Goal: Task Accomplishment & Management: Use online tool/utility

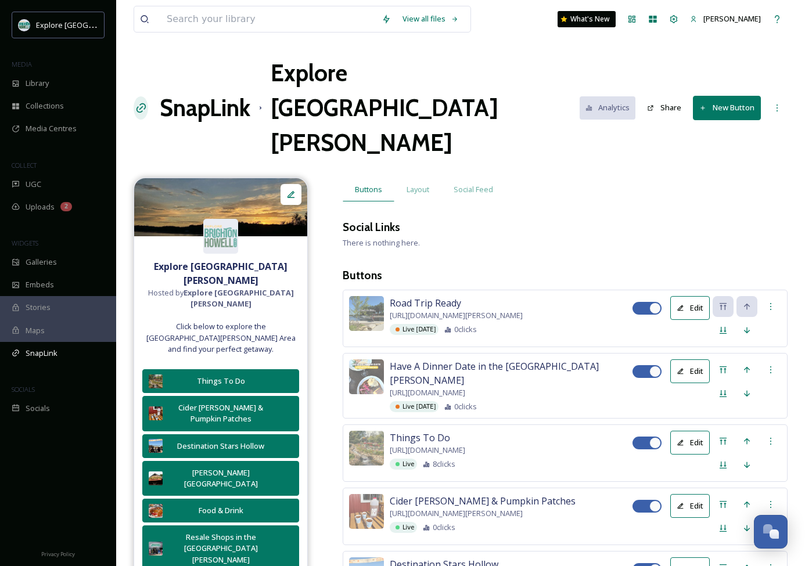
click at [734, 96] on button "New Button" at bounding box center [727, 108] width 68 height 24
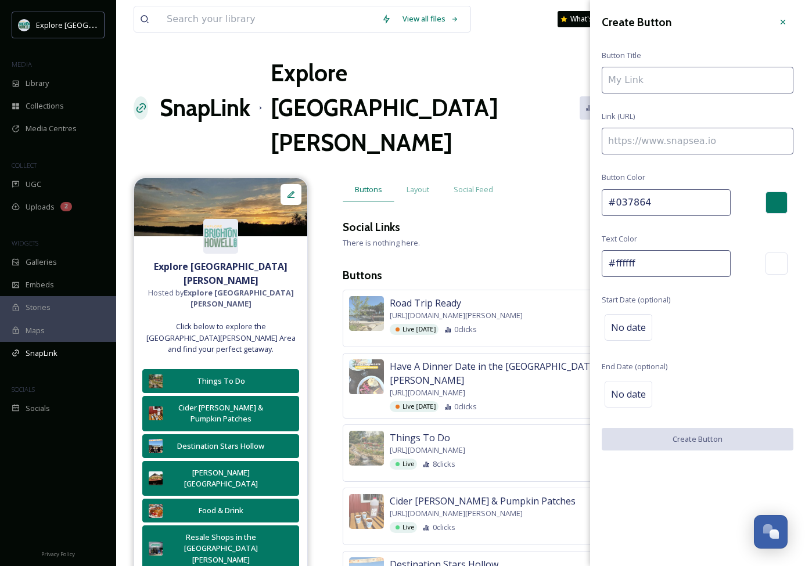
click at [634, 147] on input at bounding box center [698, 141] width 192 height 27
paste input
click at [634, 149] on input at bounding box center [698, 141] width 192 height 27
paste input
type input "https://"
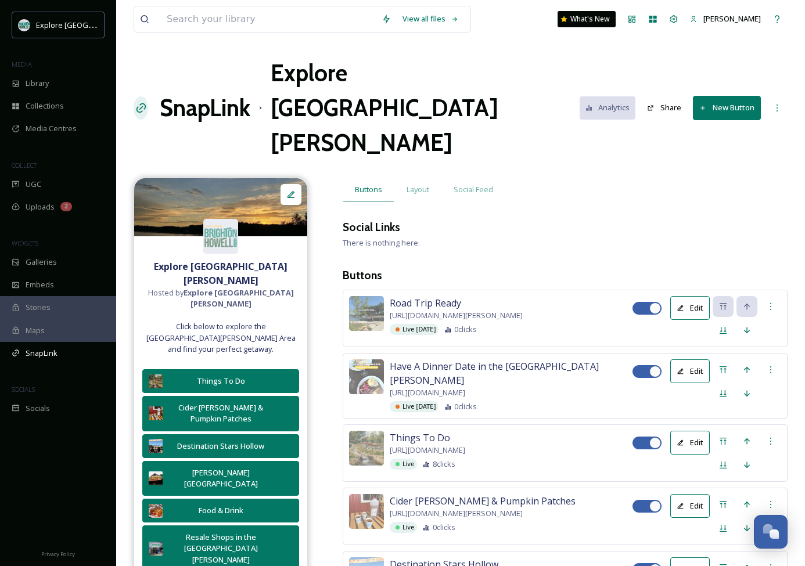
click at [722, 96] on button "New Button" at bounding box center [727, 108] width 68 height 24
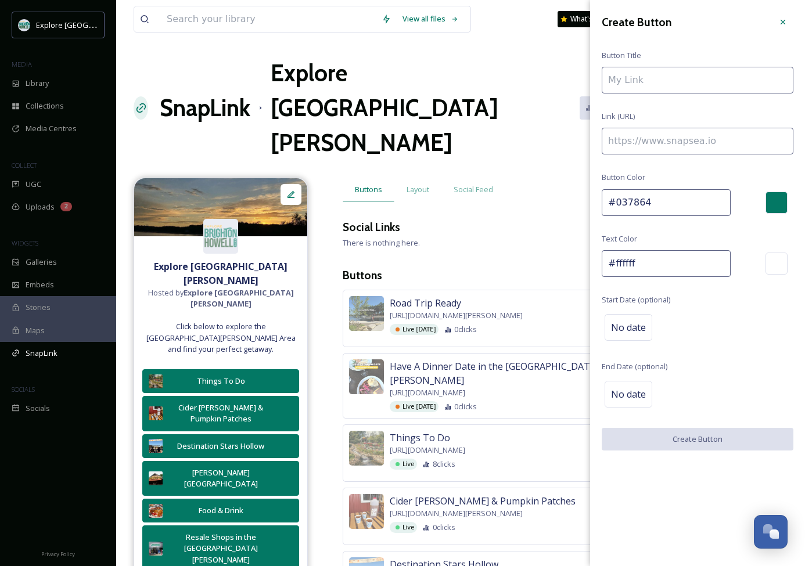
click at [658, 137] on input at bounding box center [698, 141] width 192 height 27
paste input "https://explorebrightonhowellarea.com/best-hiking-challenges-by-difficulty-leve…"
type input "https://explorebrightonhowellarea.com/best-hiking-challenges-by-difficulty-leve…"
click at [661, 81] on input "To enrich screen reader interactions, please activate Accessibility in Grammarl…" at bounding box center [698, 80] width 192 height 27
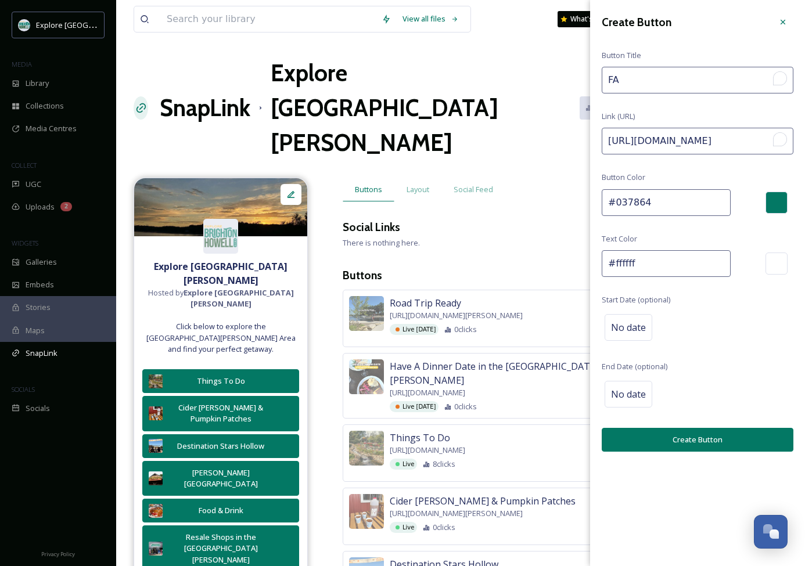
type input "F"
type input "Fall Hikes by Difficulty Level"
click at [620, 337] on div "No date" at bounding box center [628, 327] width 48 height 27
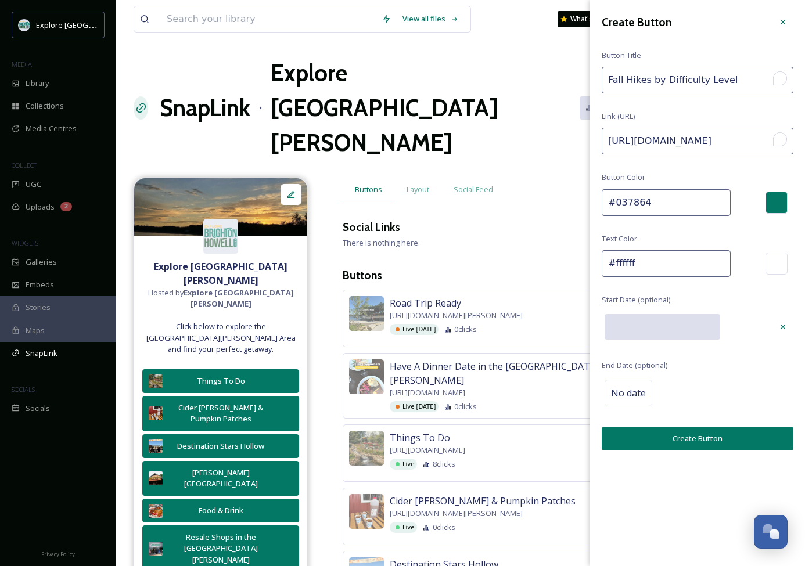
click at [685, 327] on input "text" at bounding box center [662, 327] width 116 height 26
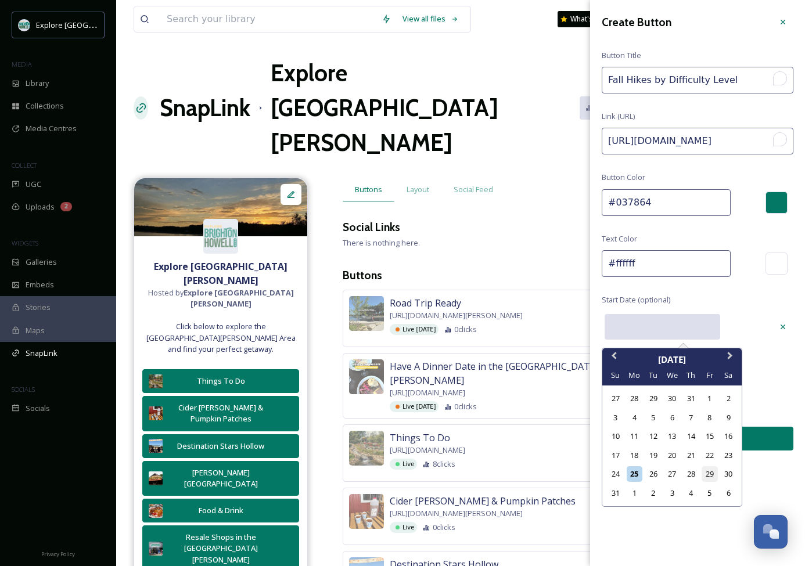
click at [712, 472] on div "29" at bounding box center [709, 474] width 16 height 16
type input "08/29/2025"
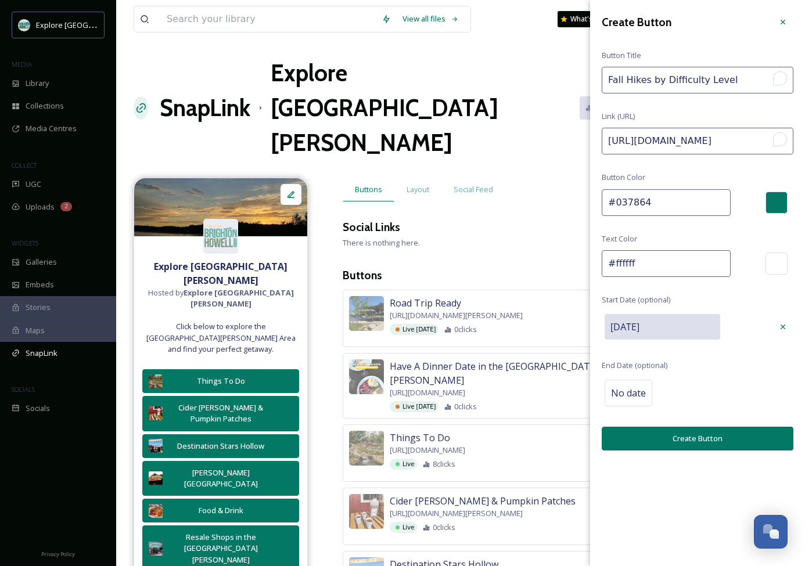
click at [696, 443] on button "Create Button" at bounding box center [698, 439] width 192 height 24
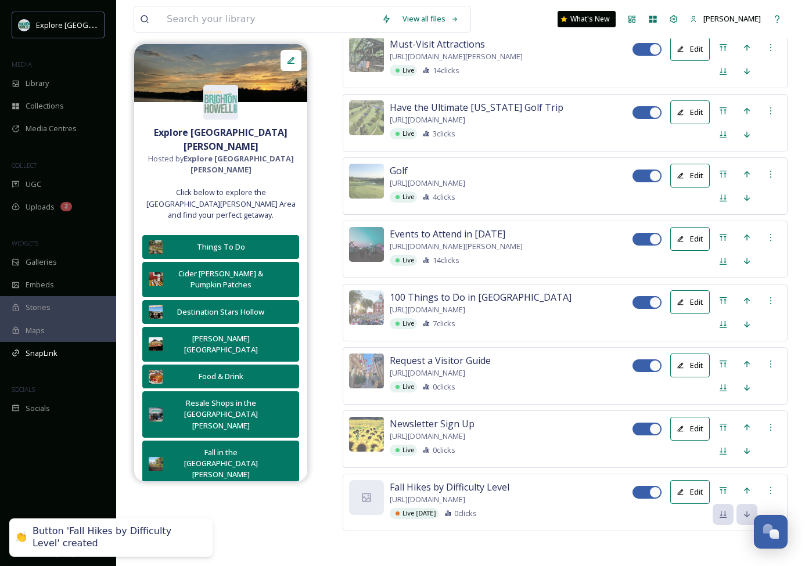
scroll to position [3597, 0]
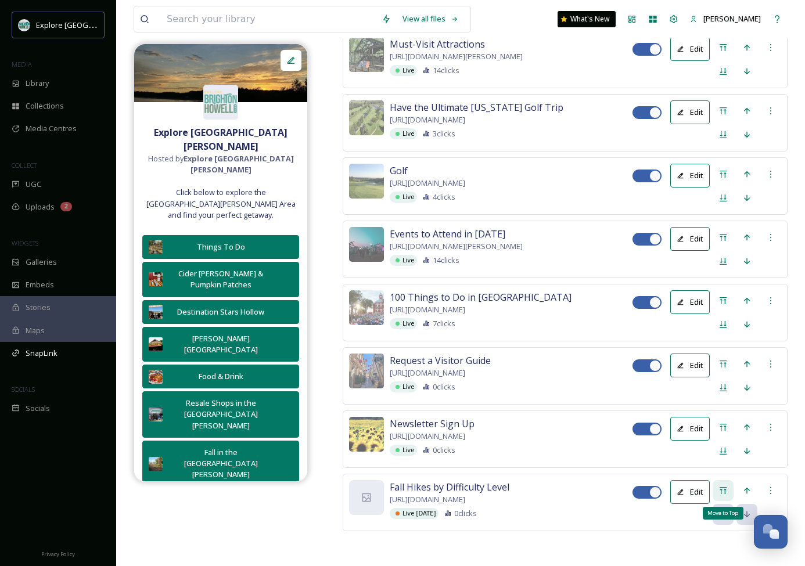
click at [723, 480] on div "Move to Top" at bounding box center [722, 490] width 21 height 21
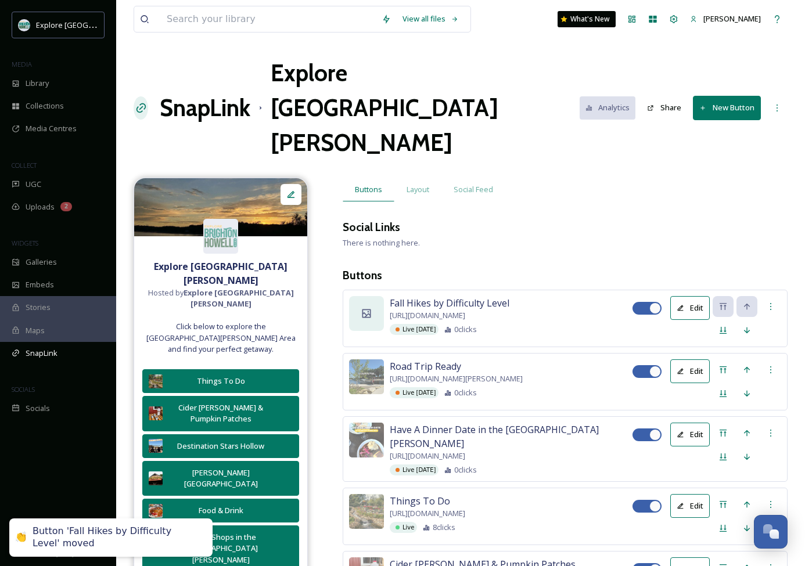
scroll to position [0, 0]
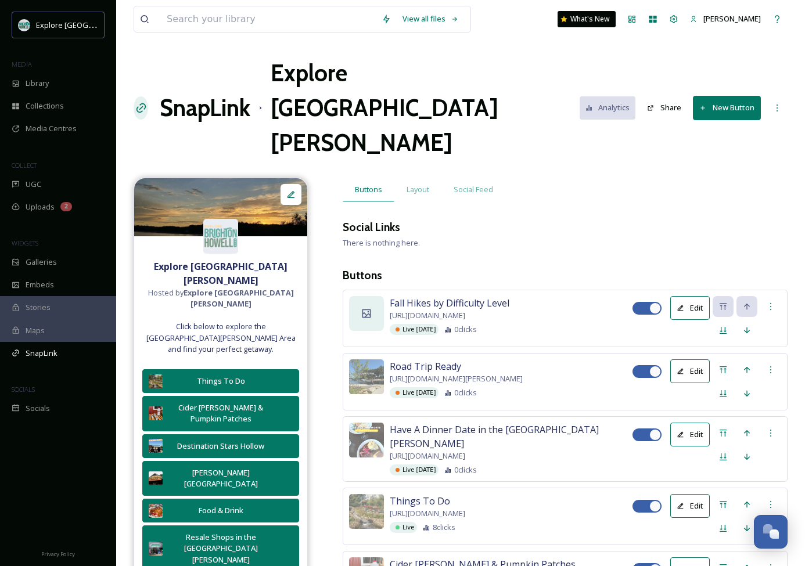
click at [366, 308] on icon at bounding box center [367, 314] width 12 height 12
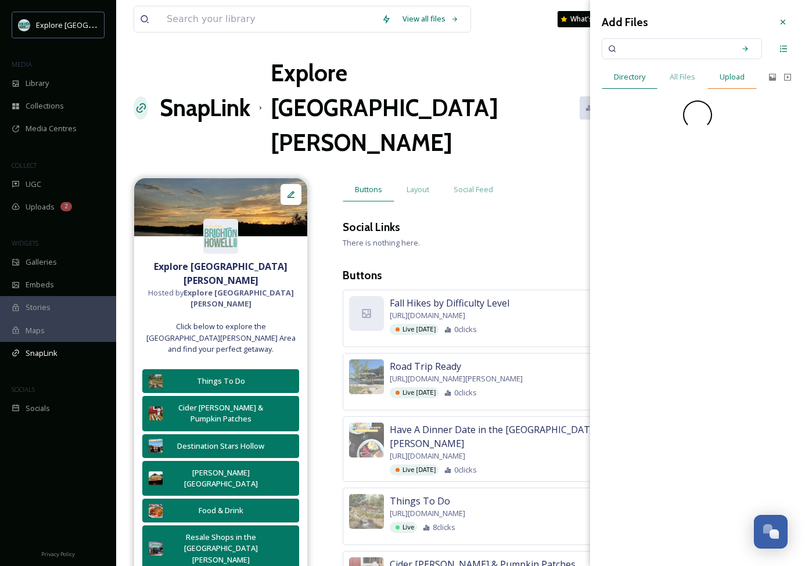
click at [729, 73] on span "Upload" at bounding box center [731, 76] width 25 height 11
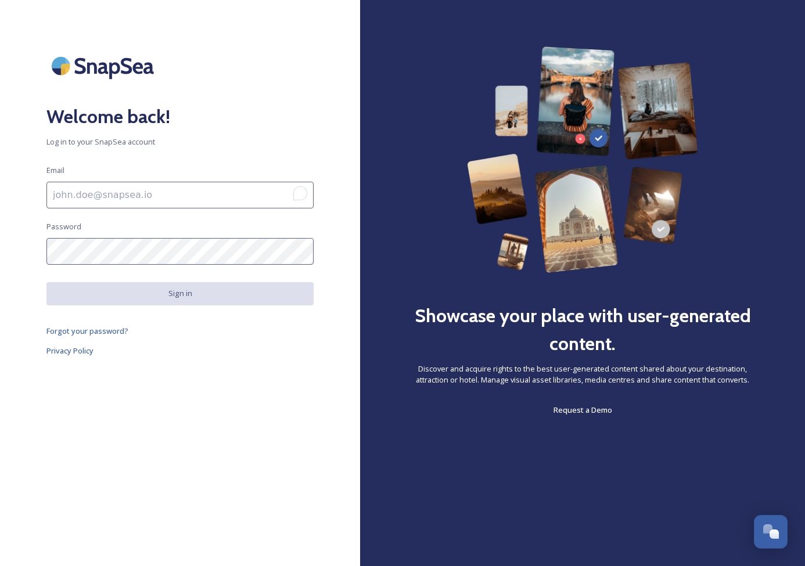
type input "[PERSON_NAME][EMAIL_ADDRESS][DOMAIN_NAME]"
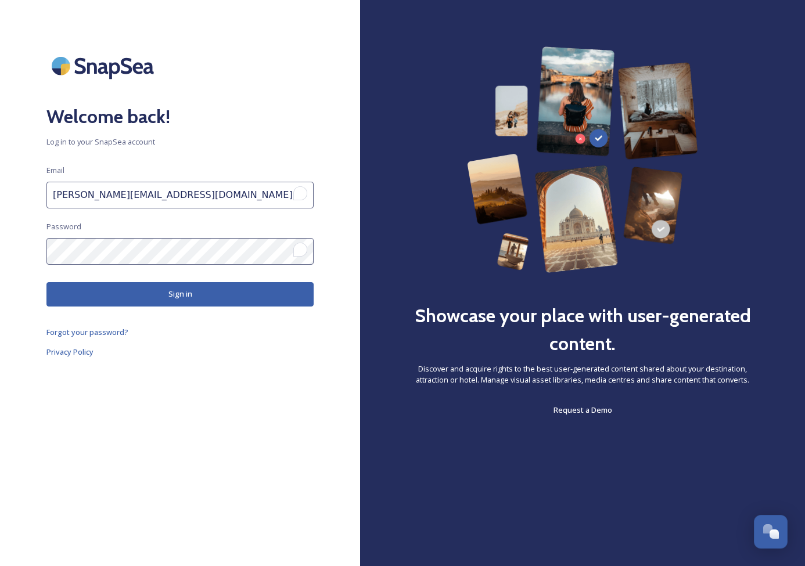
click at [141, 288] on button "Sign in" at bounding box center [179, 294] width 267 height 24
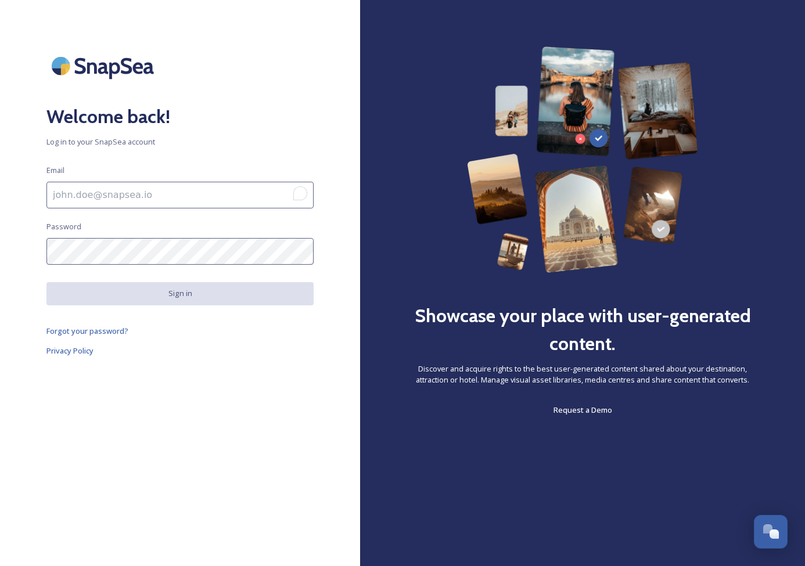
type input "[PERSON_NAME][EMAIL_ADDRESS][DOMAIN_NAME]"
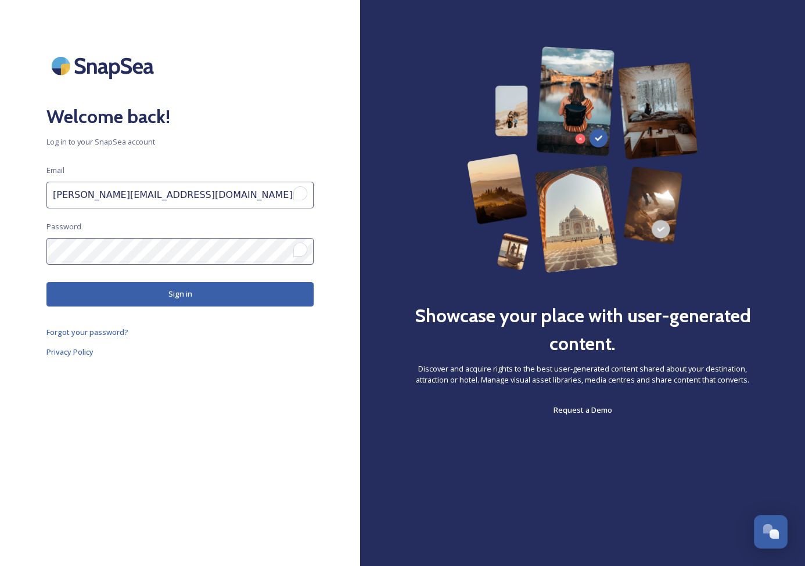
click at [161, 296] on button "Sign in" at bounding box center [179, 294] width 267 height 24
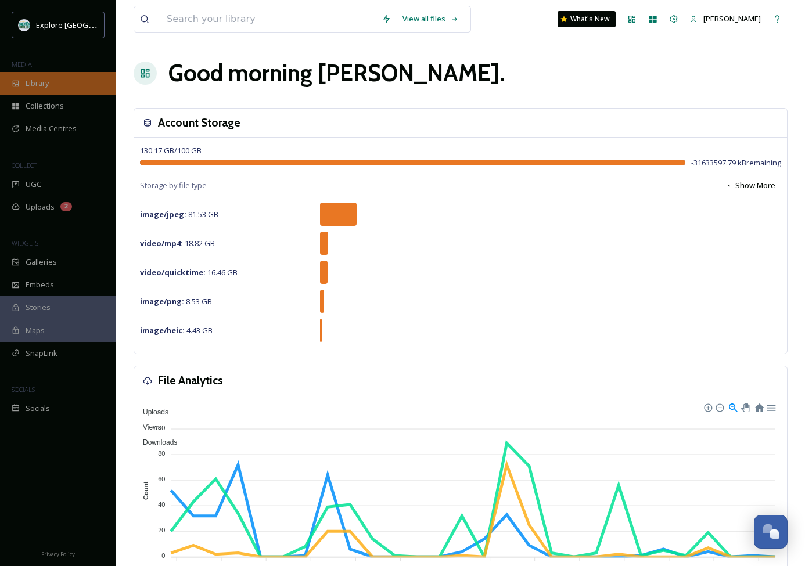
click at [48, 84] on span "Library" at bounding box center [37, 83] width 23 height 11
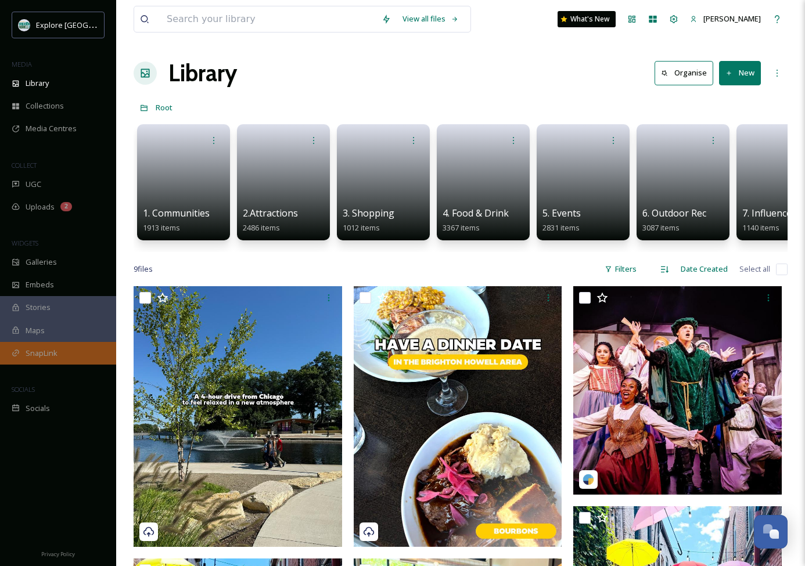
click at [46, 358] on div "SnapLink" at bounding box center [58, 353] width 116 height 23
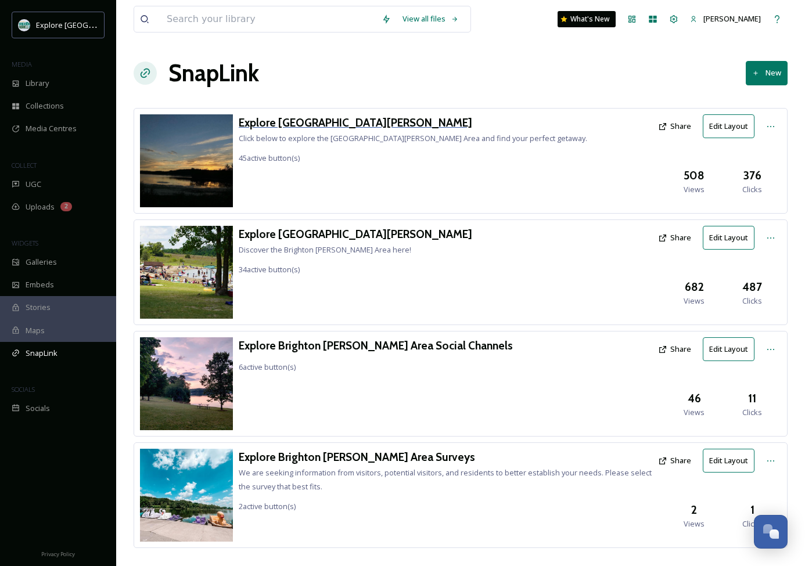
click at [309, 124] on h3 "Explore [GEOGRAPHIC_DATA][PERSON_NAME]" at bounding box center [413, 122] width 348 height 17
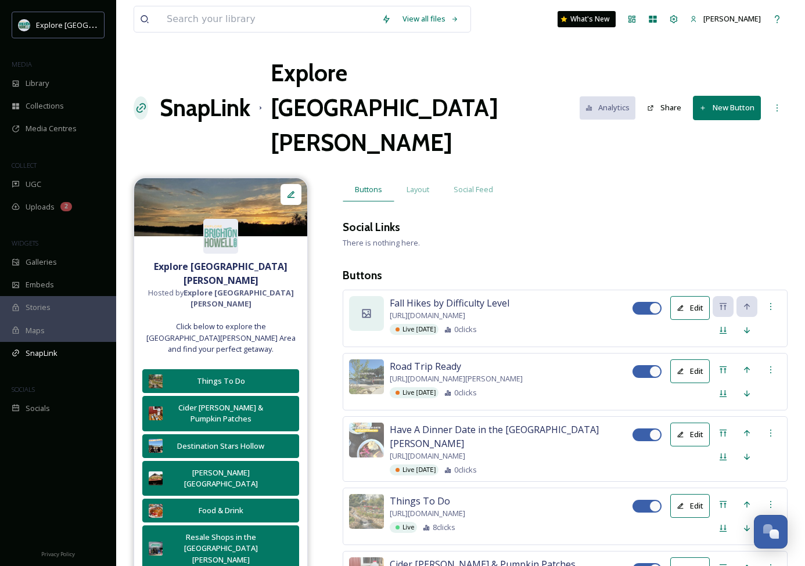
click at [364, 309] on icon at bounding box center [366, 313] width 9 height 9
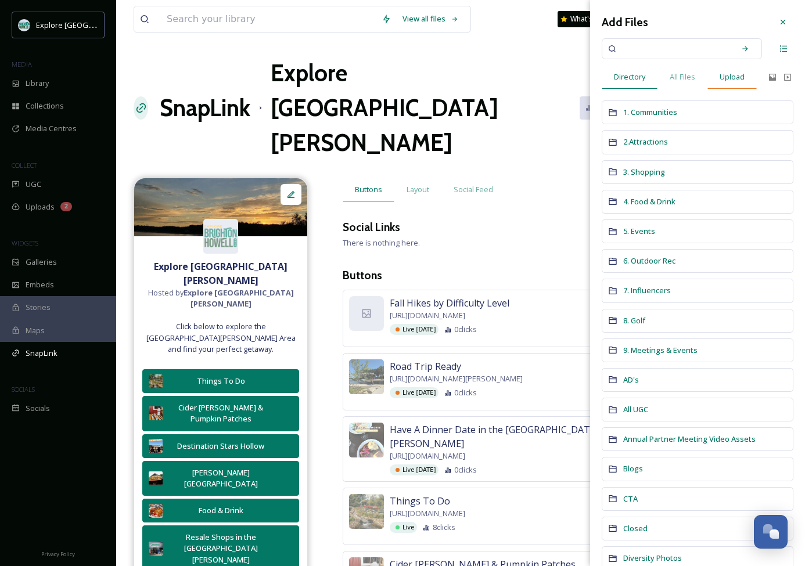
click at [733, 73] on span "Upload" at bounding box center [731, 76] width 25 height 11
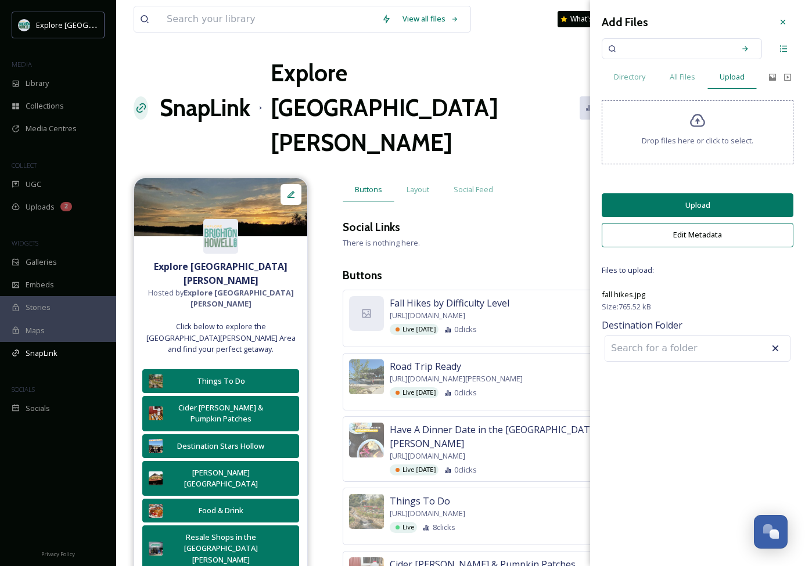
click at [689, 210] on button "Upload" at bounding box center [698, 205] width 192 height 24
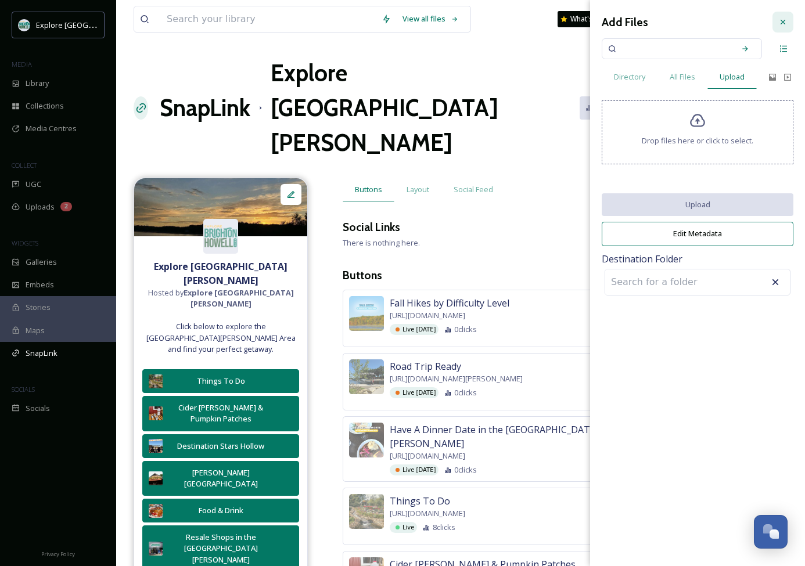
click at [782, 24] on icon at bounding box center [782, 21] width 9 height 9
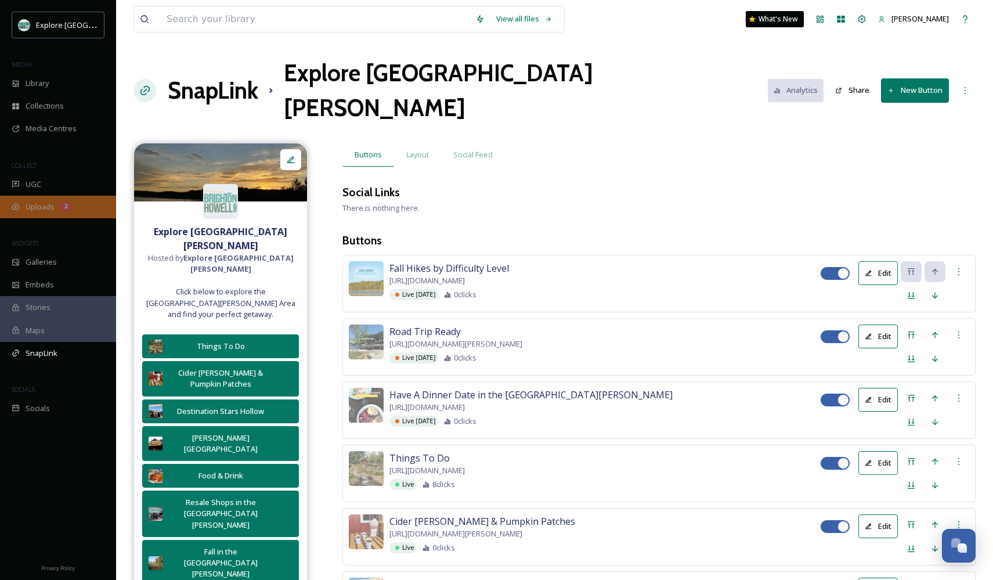
click at [37, 206] on span "Uploads" at bounding box center [40, 206] width 29 height 11
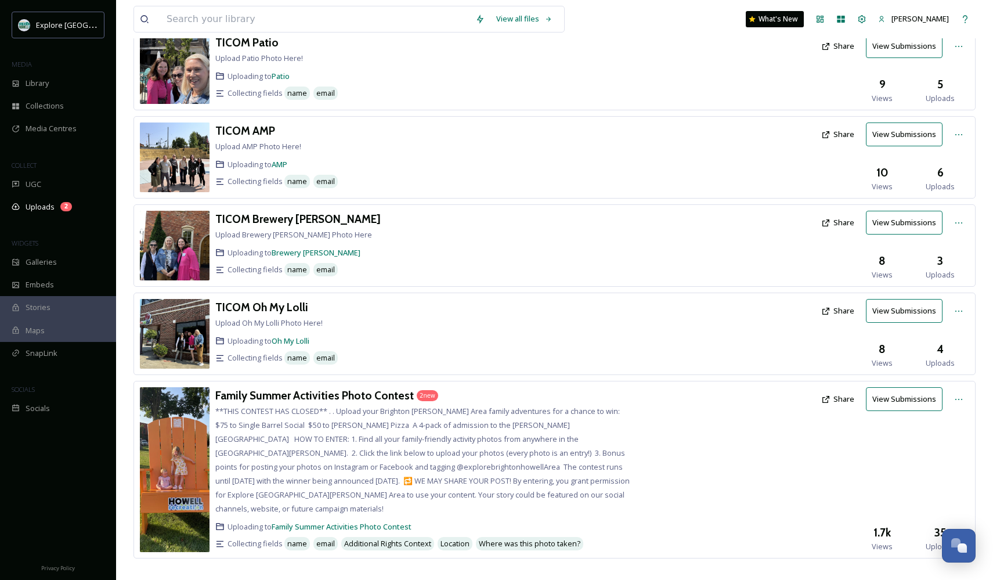
scroll to position [255, 0]
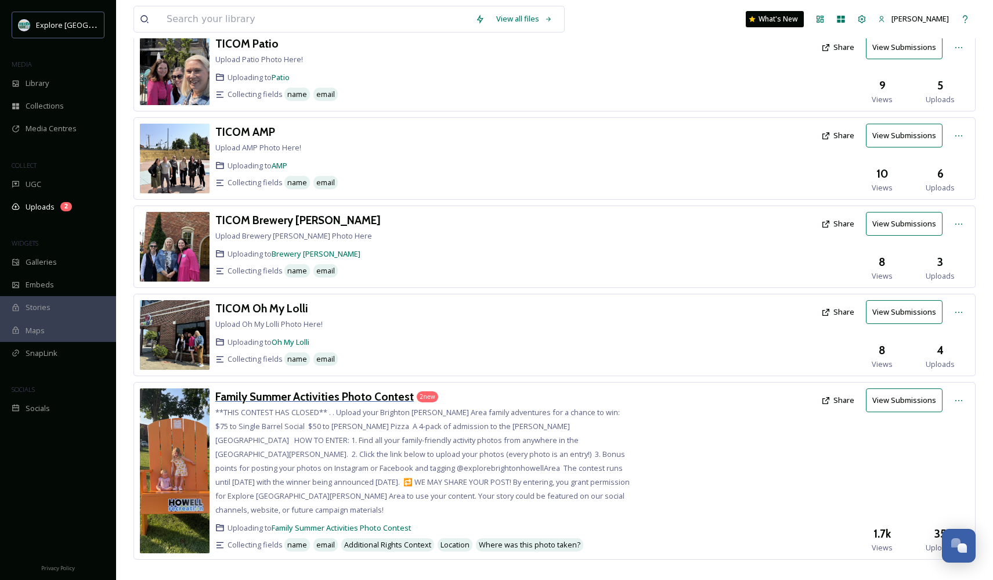
click at [313, 398] on h3 "Family Summer Activities Photo Contest" at bounding box center [314, 397] width 199 height 14
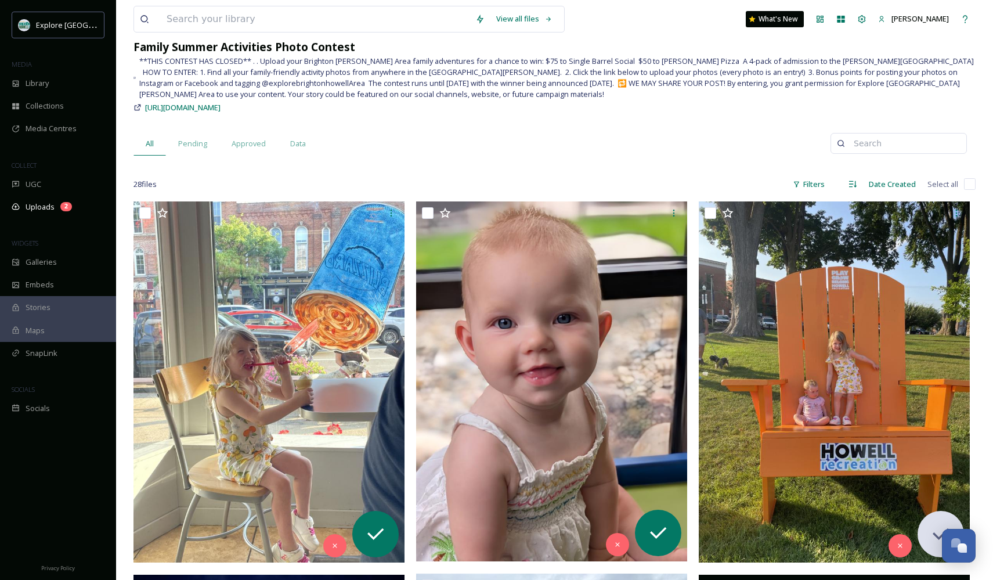
scroll to position [60, 0]
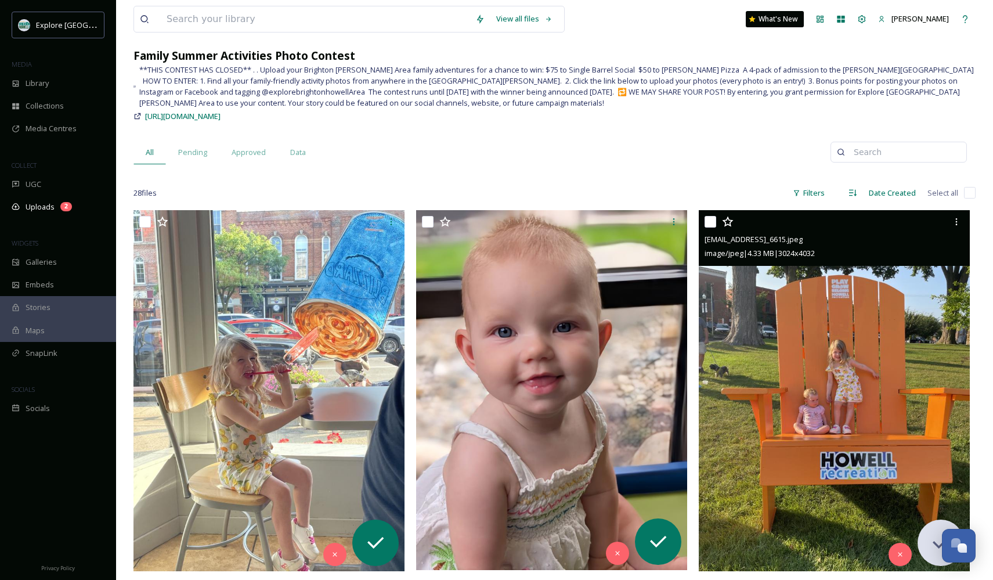
click at [804, 315] on img at bounding box center [834, 390] width 271 height 361
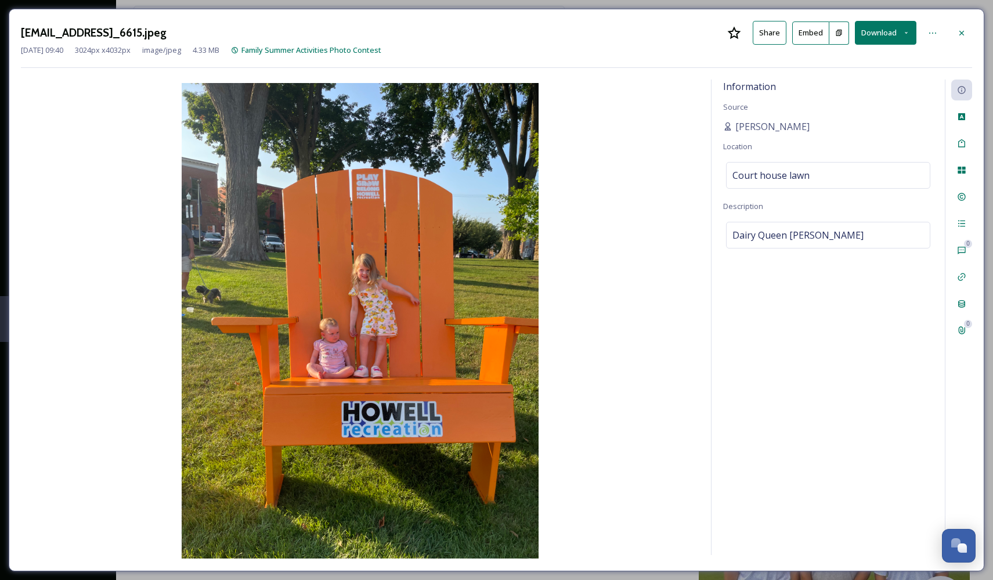
drag, startPoint x: 143, startPoint y: 33, endPoint x: 242, endPoint y: 38, distance: 99.4
click at [167, 38] on h3 "[EMAIL_ADDRESS]_6615.jpeg" at bounding box center [94, 32] width 146 height 17
copy h3 "[EMAIL_ADDRESS][DOMAIN_NAME]"
click at [804, 30] on icon at bounding box center [961, 32] width 9 height 9
